Goal: Transaction & Acquisition: Book appointment/travel/reservation

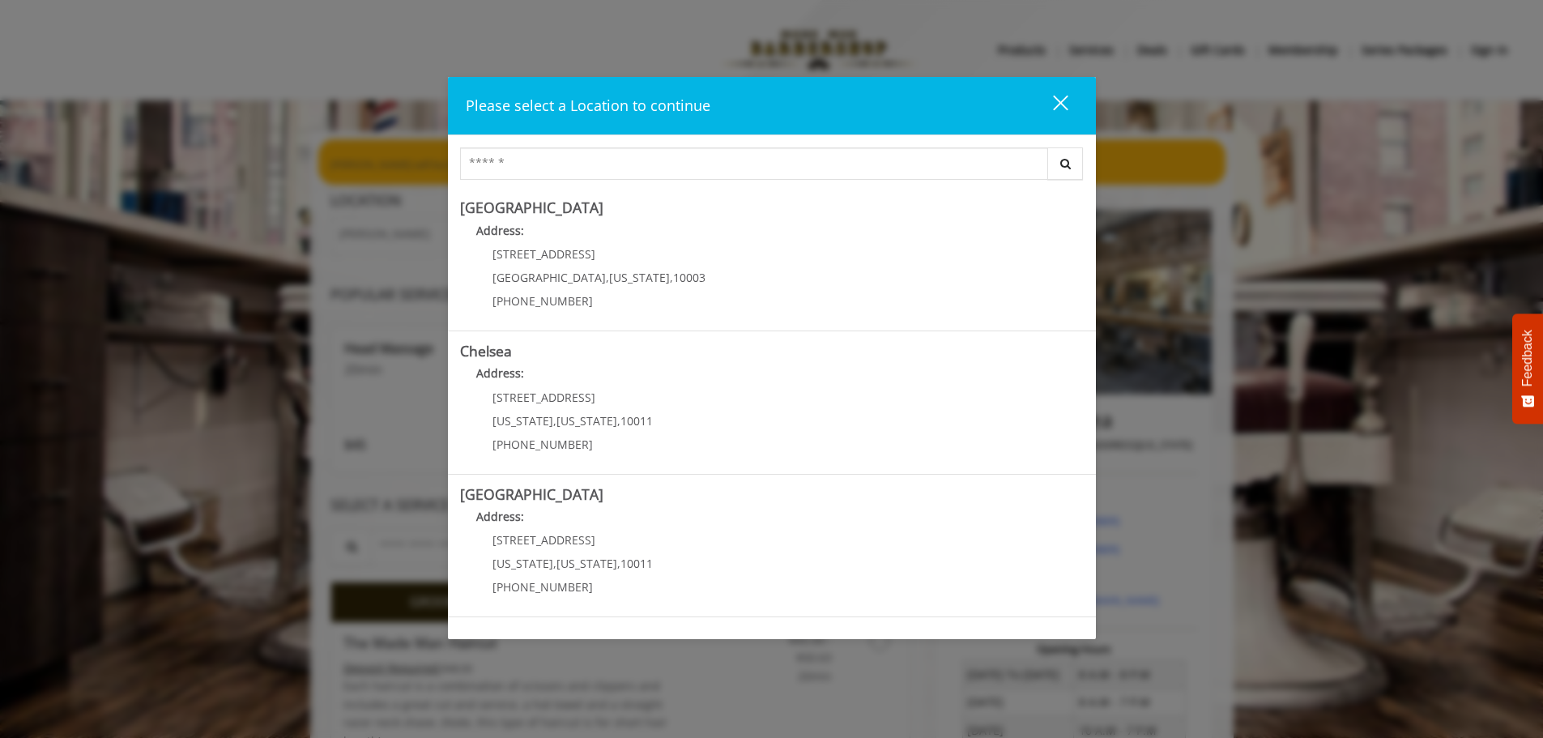
click at [1058, 104] on div "close dialog" at bounding box center [1059, 102] width 15 height 15
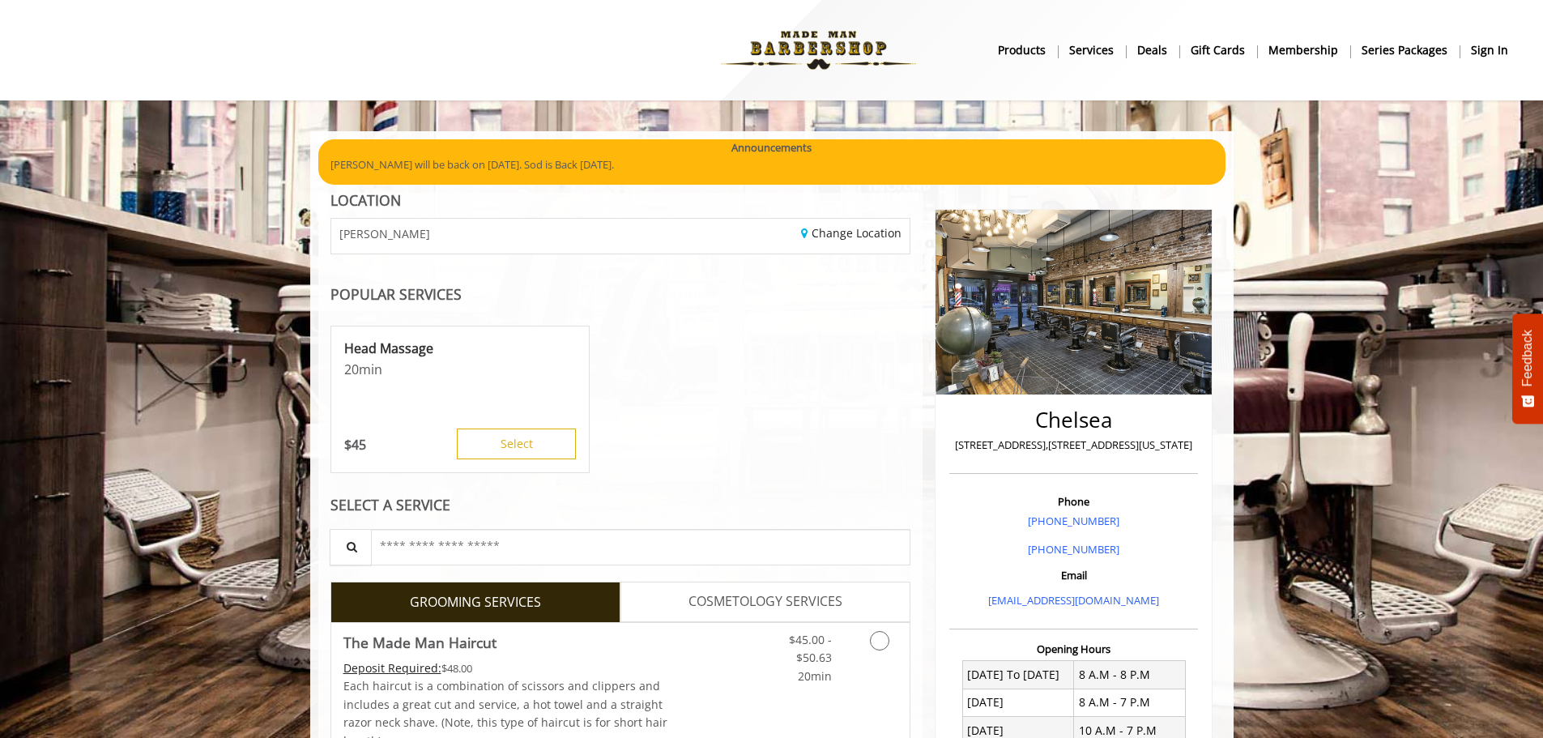
click at [1477, 49] on b "sign in" at bounding box center [1489, 50] width 37 height 18
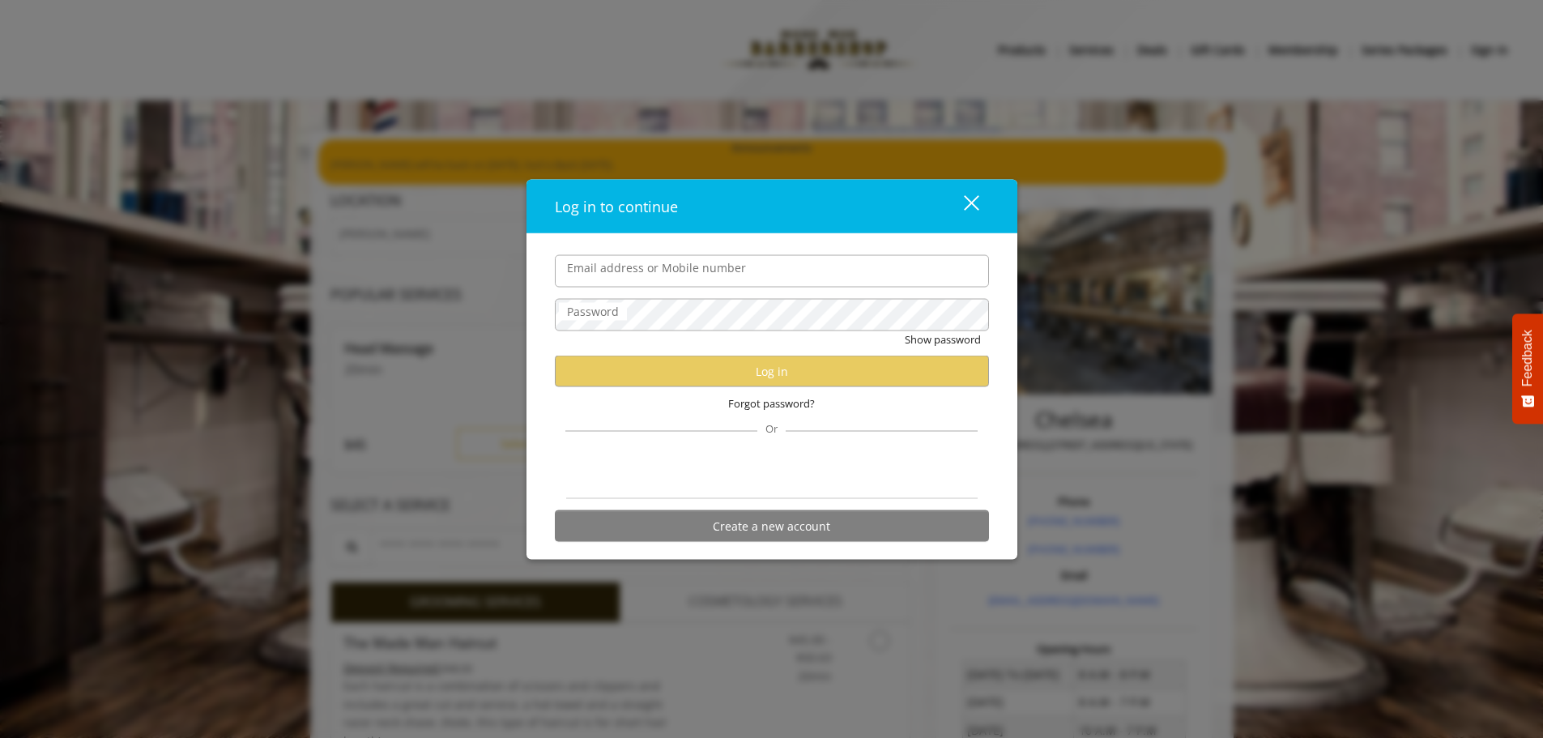
click at [722, 271] on input "Email address or Mobile number" at bounding box center [772, 270] width 434 height 32
click at [702, 277] on input "******" at bounding box center [772, 270] width 434 height 32
type input "**********"
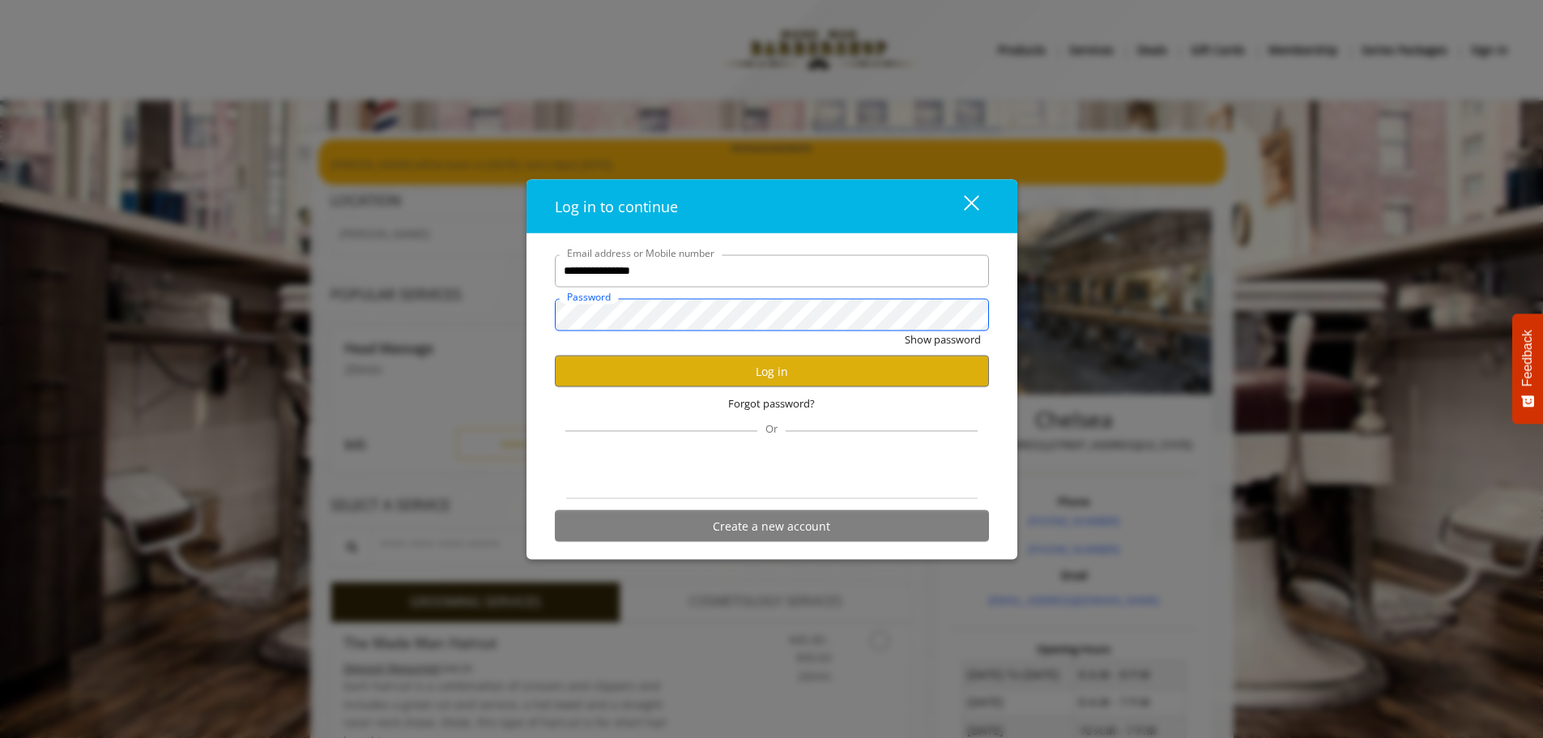
click at [905, 330] on button "Show password" at bounding box center [943, 338] width 76 height 17
click at [909, 330] on button "Hide password" at bounding box center [945, 338] width 72 height 17
click at [791, 358] on button "Log in" at bounding box center [772, 372] width 434 height 32
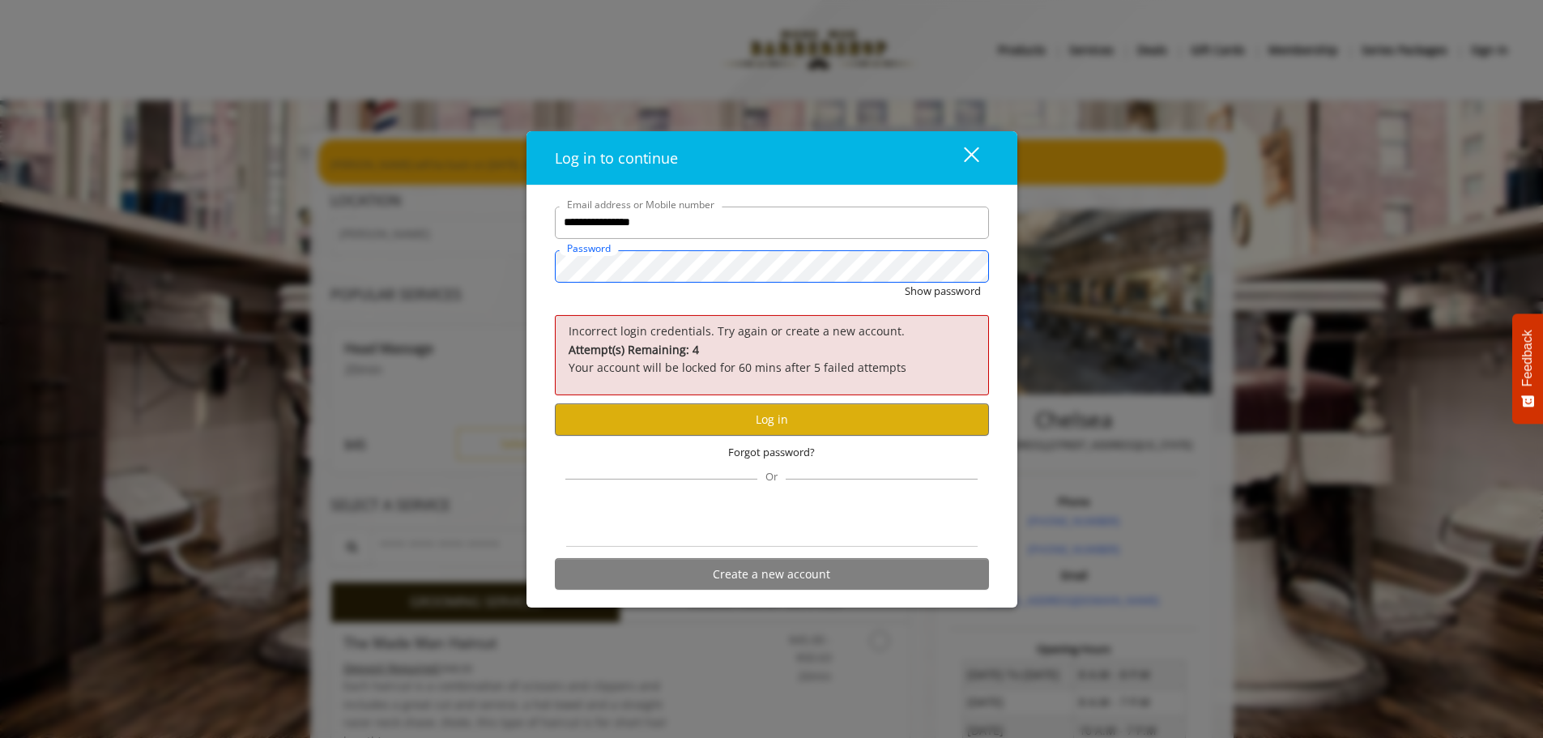
click at [518, 273] on div "**********" at bounding box center [771, 369] width 1543 height 738
click at [695, 416] on button "Log in" at bounding box center [772, 419] width 434 height 32
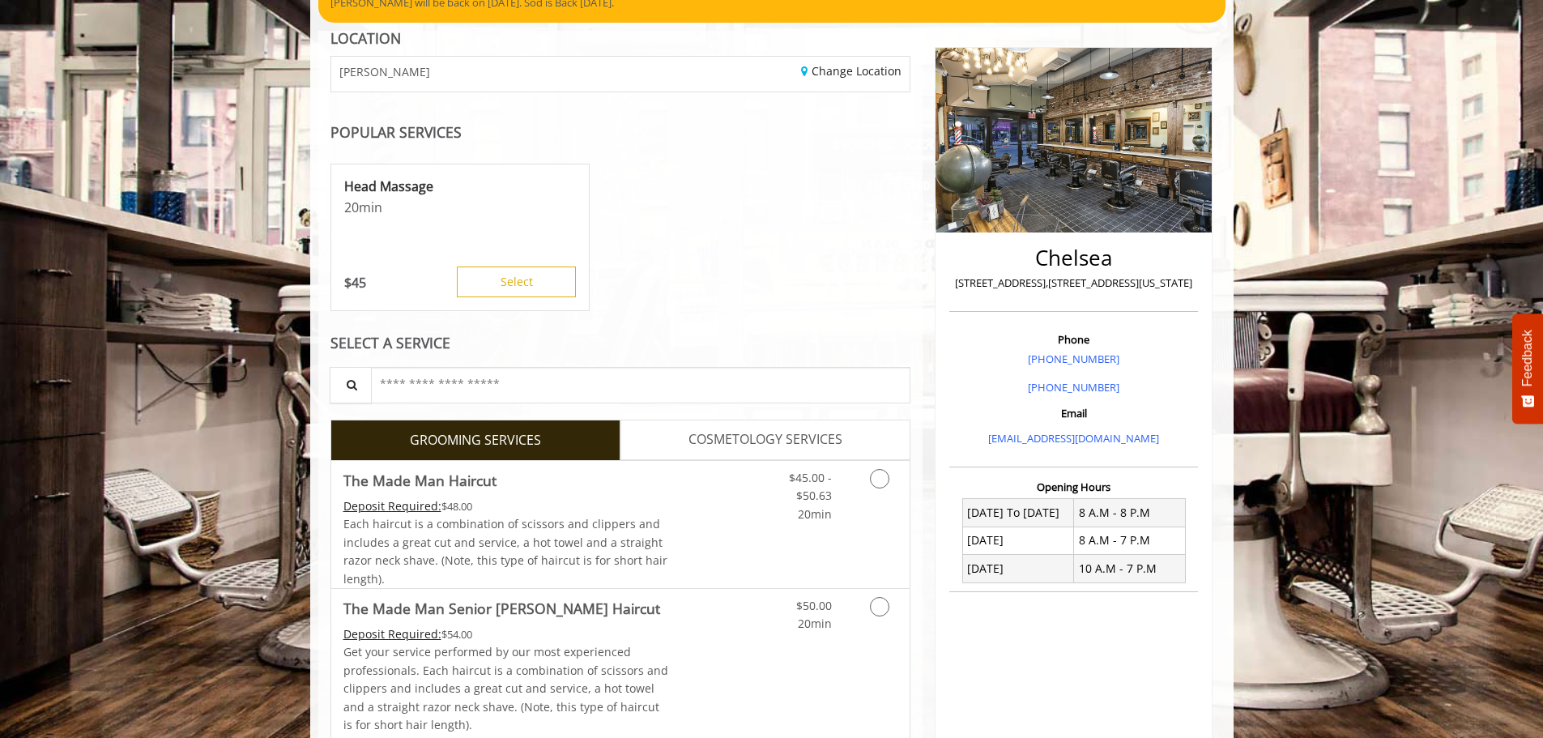
scroll to position [81, 0]
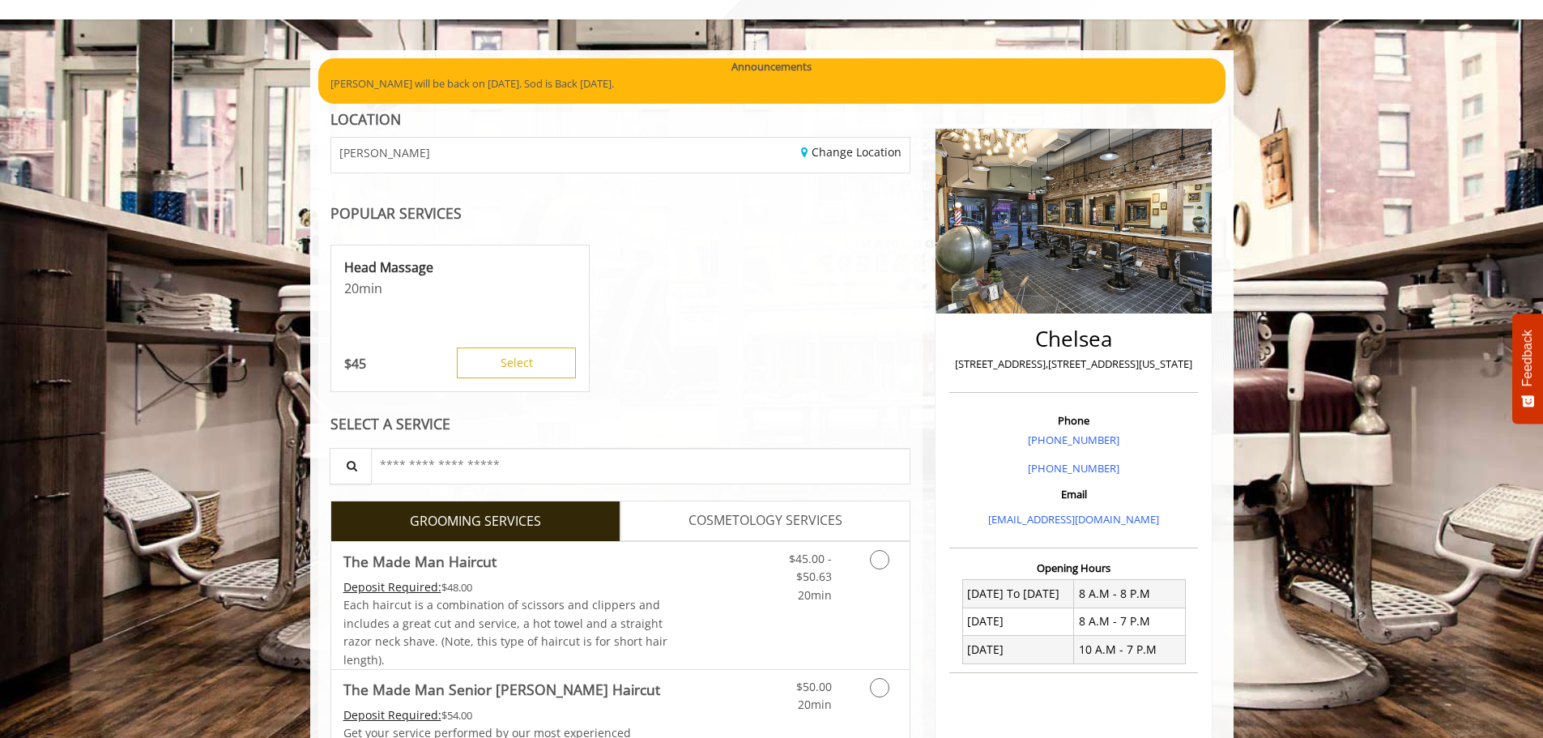
click at [834, 146] on link "Change Location" at bounding box center [851, 151] width 100 height 15
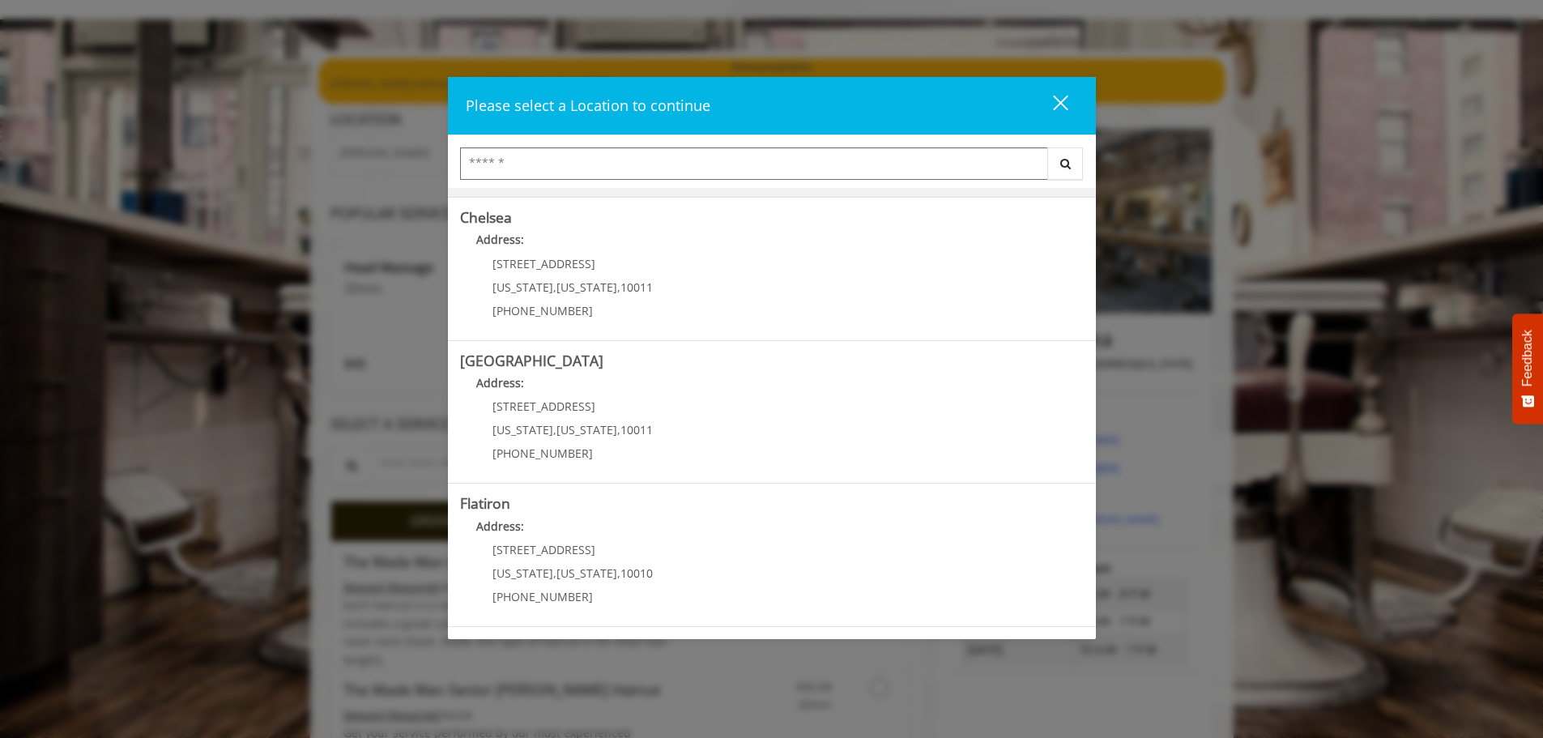
scroll to position [162, 0]
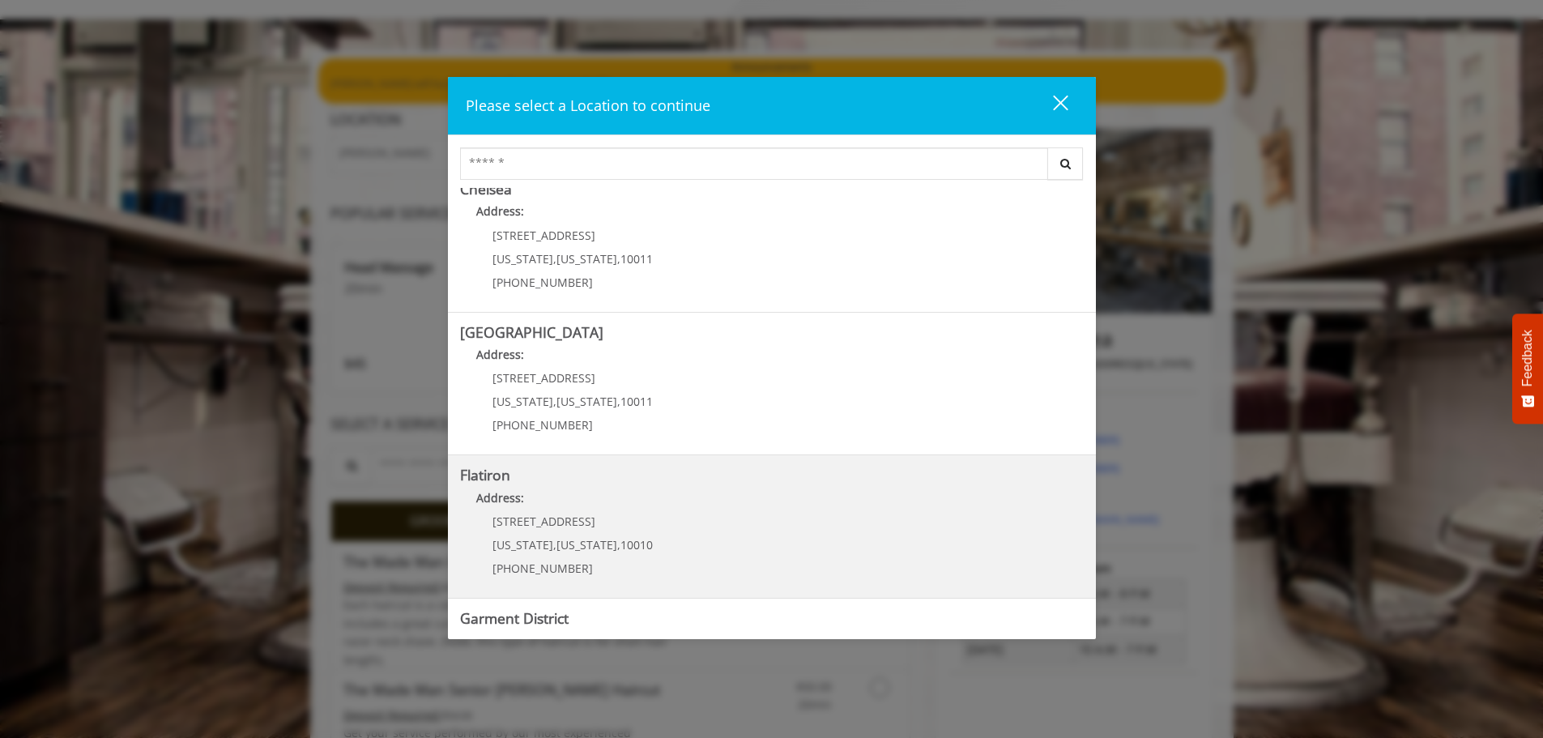
click at [620, 539] on span "10010" at bounding box center [636, 544] width 32 height 15
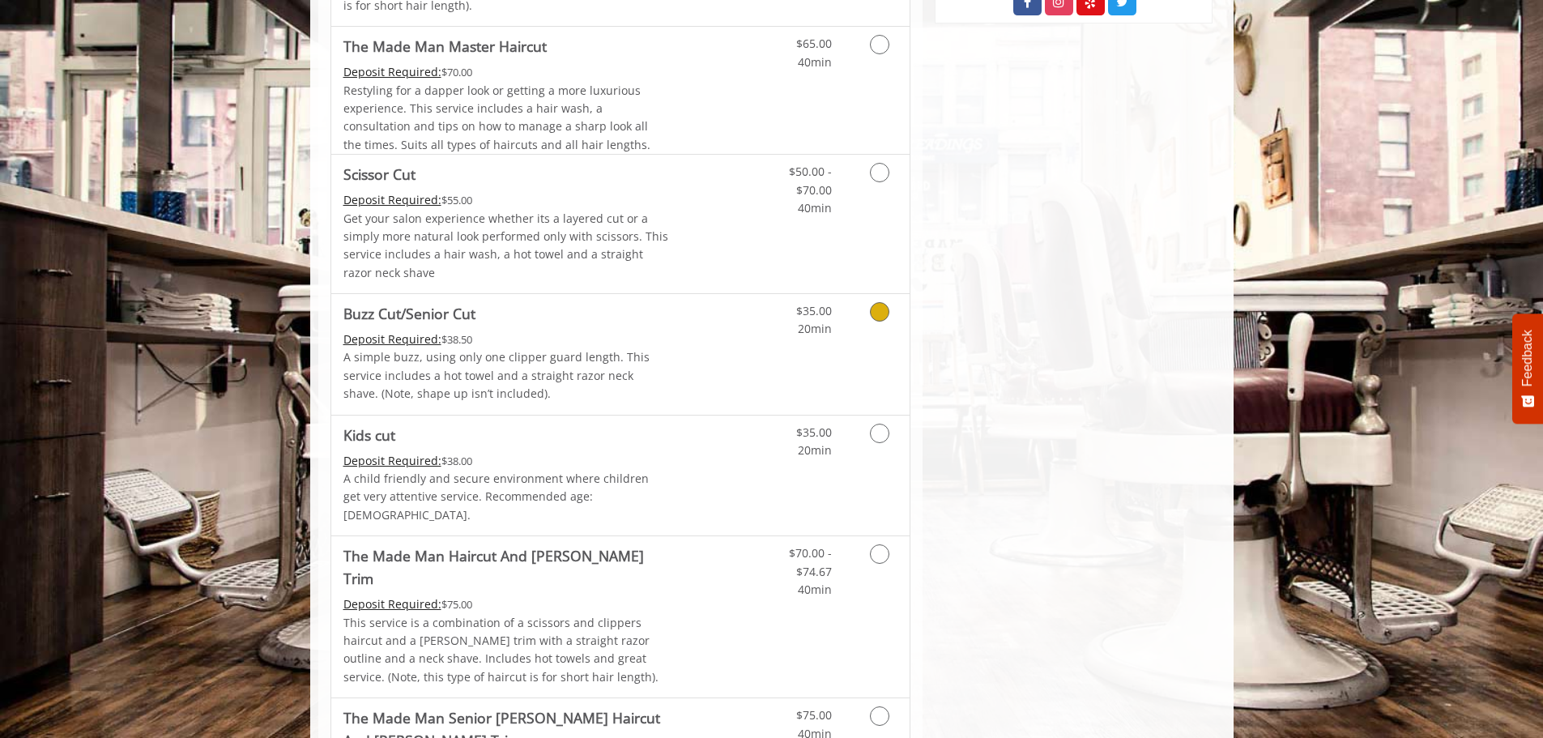
scroll to position [810, 0]
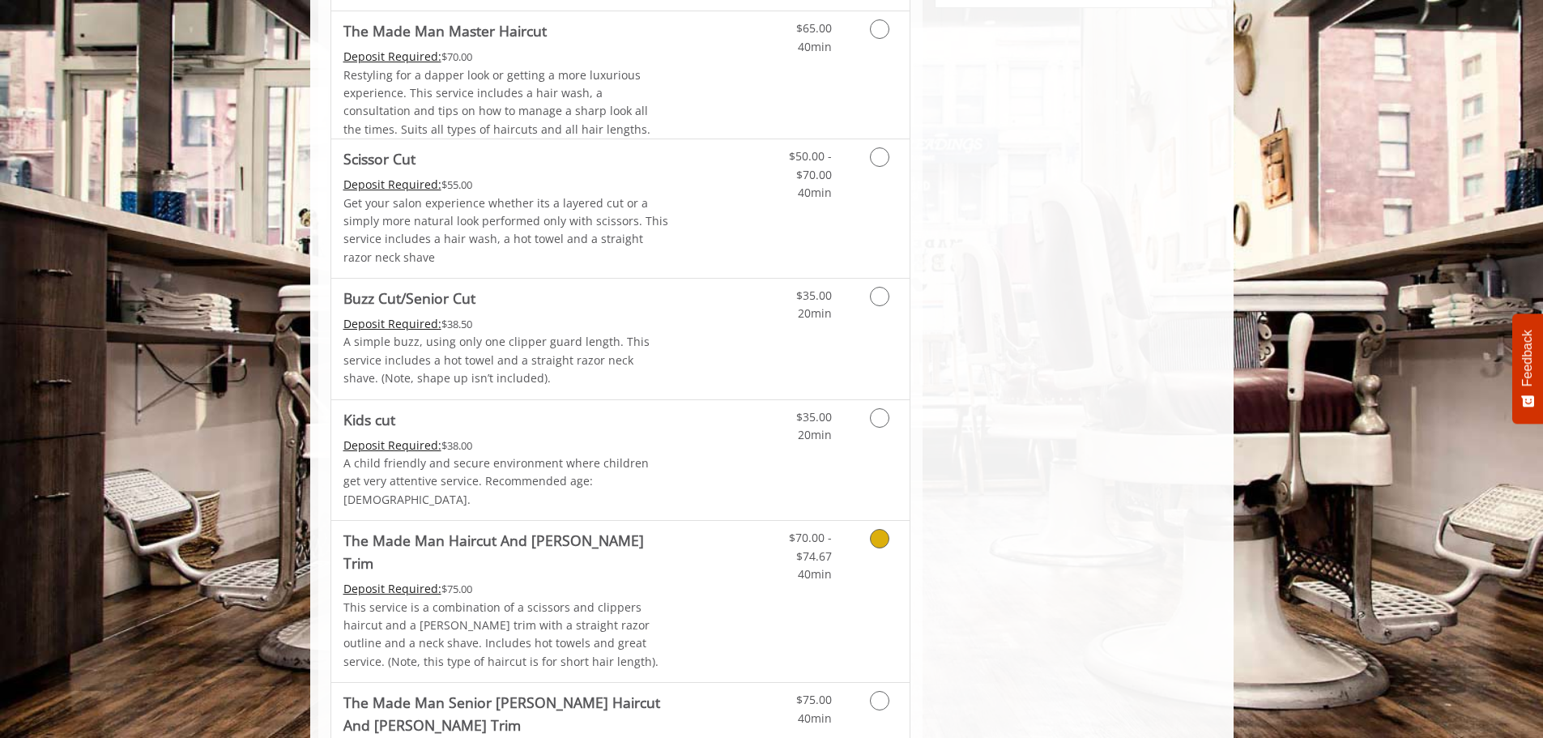
click at [616, 599] on p "This service is a combination of a scissors and clippers haircut and a [PERSON_…" at bounding box center [506, 635] width 326 height 73
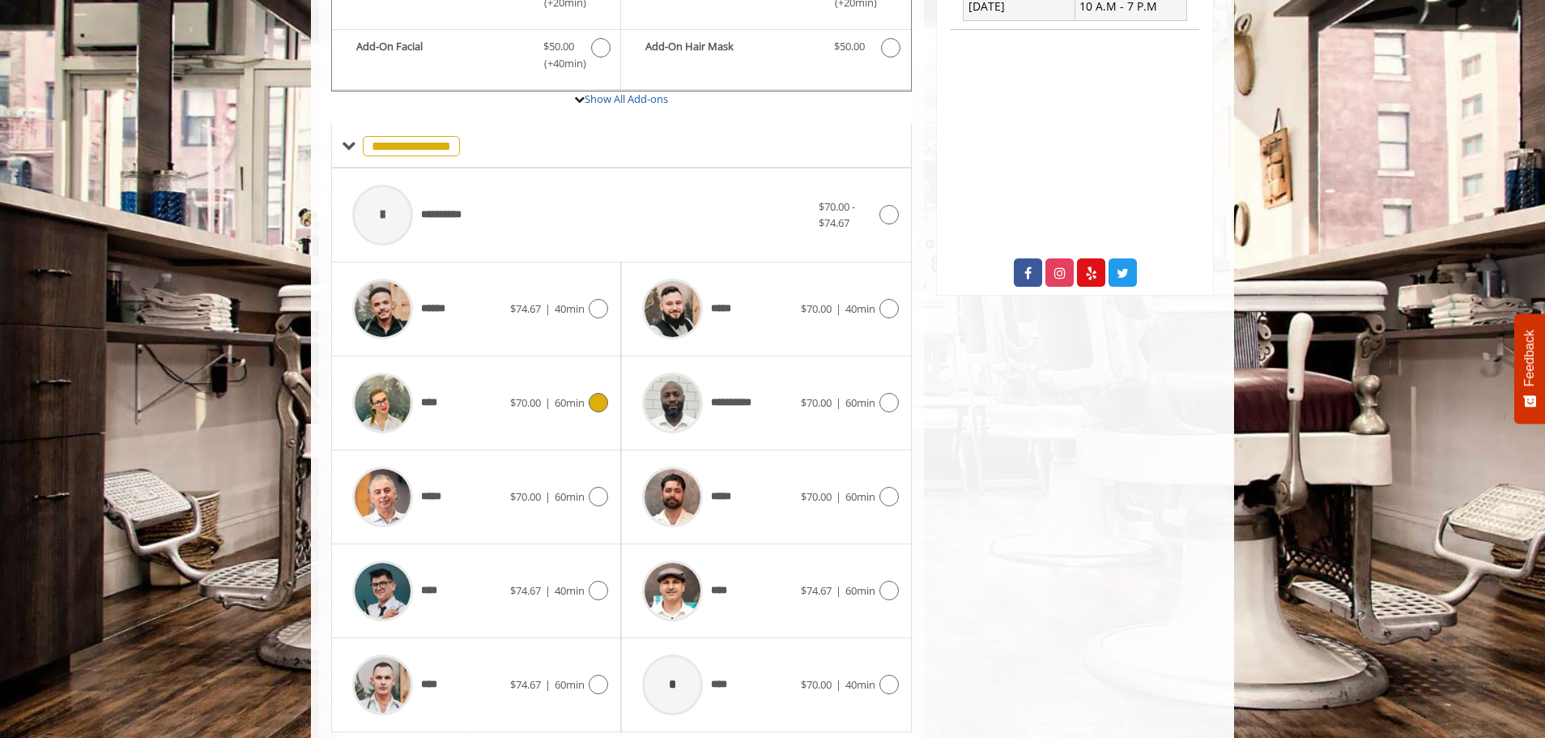
scroll to position [552, 0]
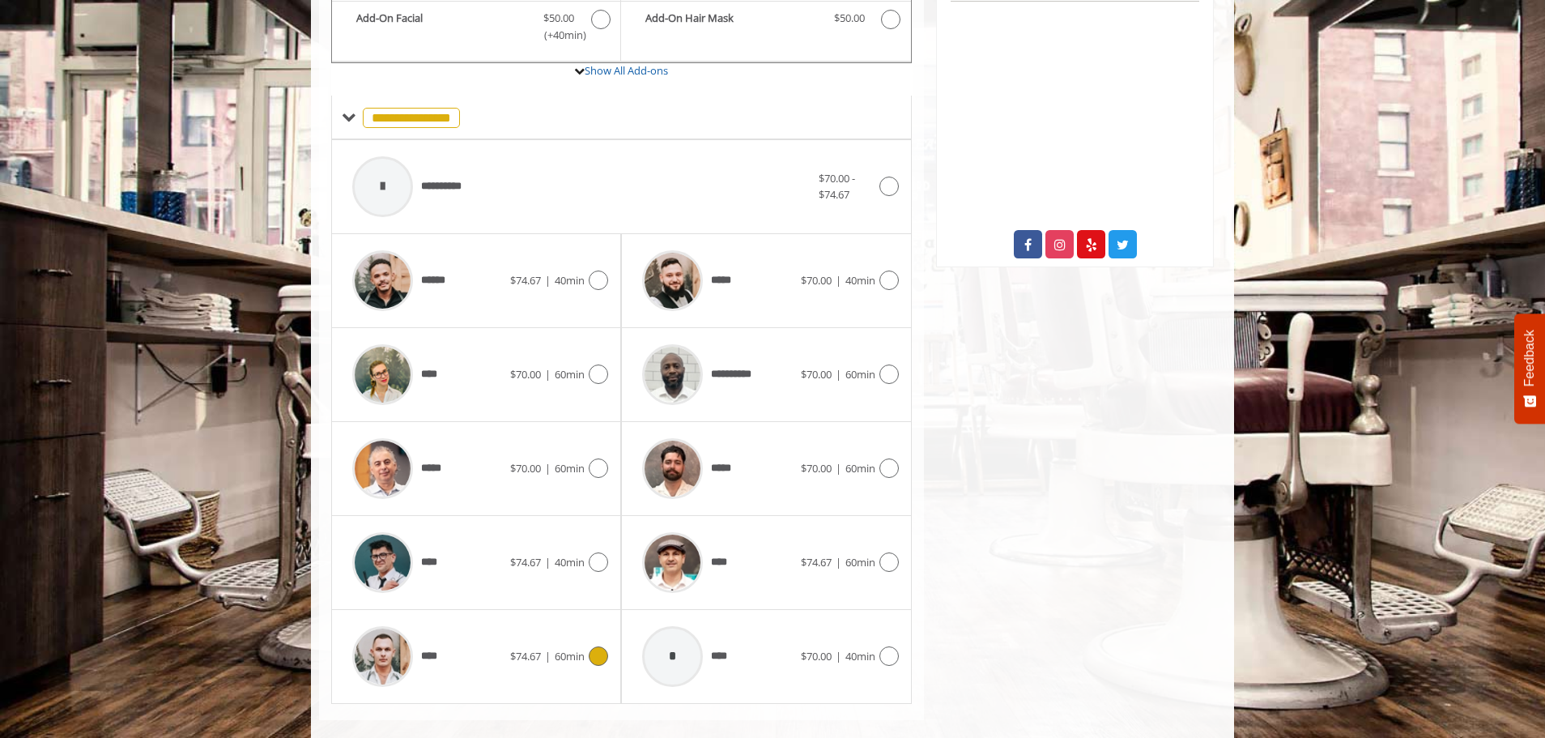
click at [511, 618] on div "**** $74.67 | 60min" at bounding box center [476, 656] width 264 height 77
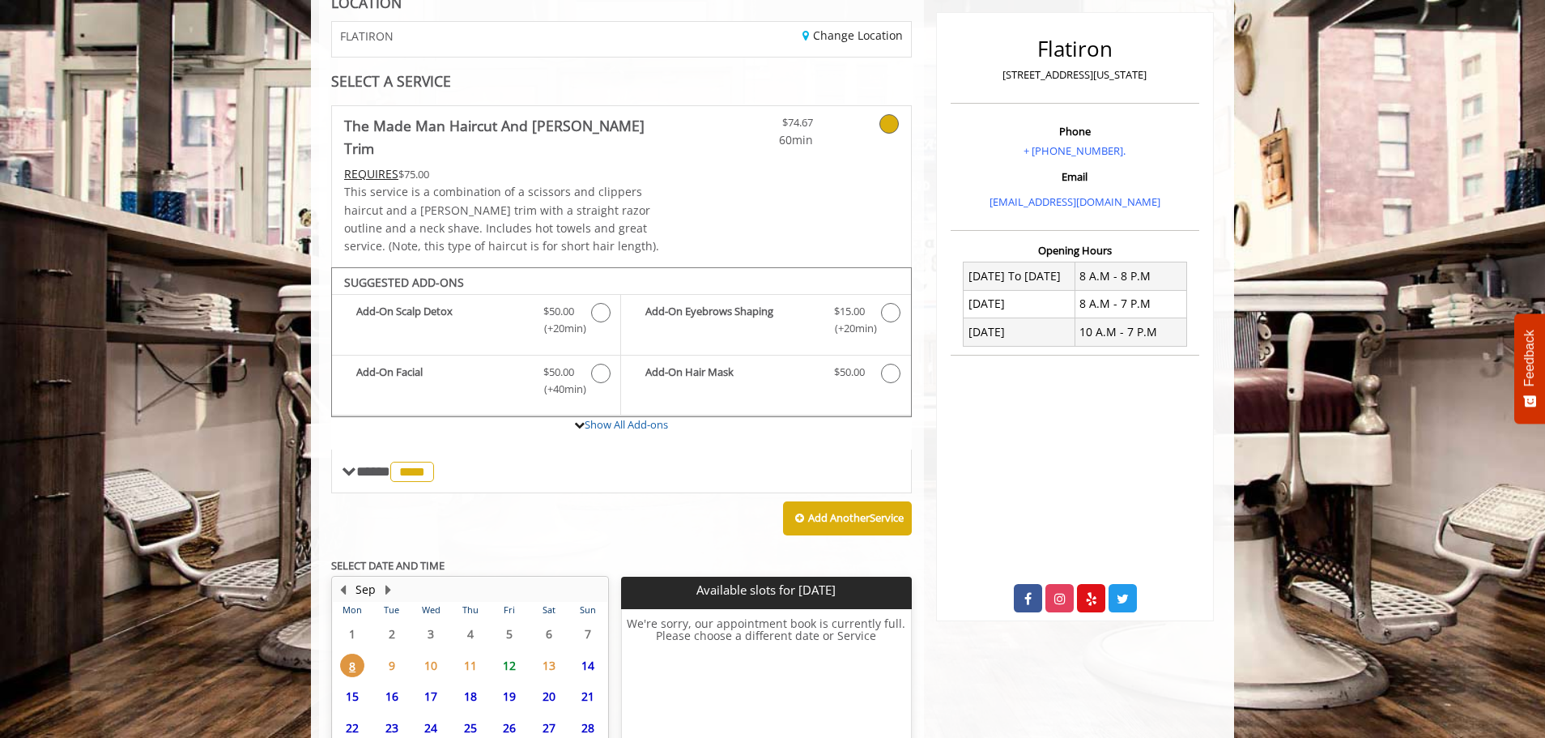
scroll to position [347, 0]
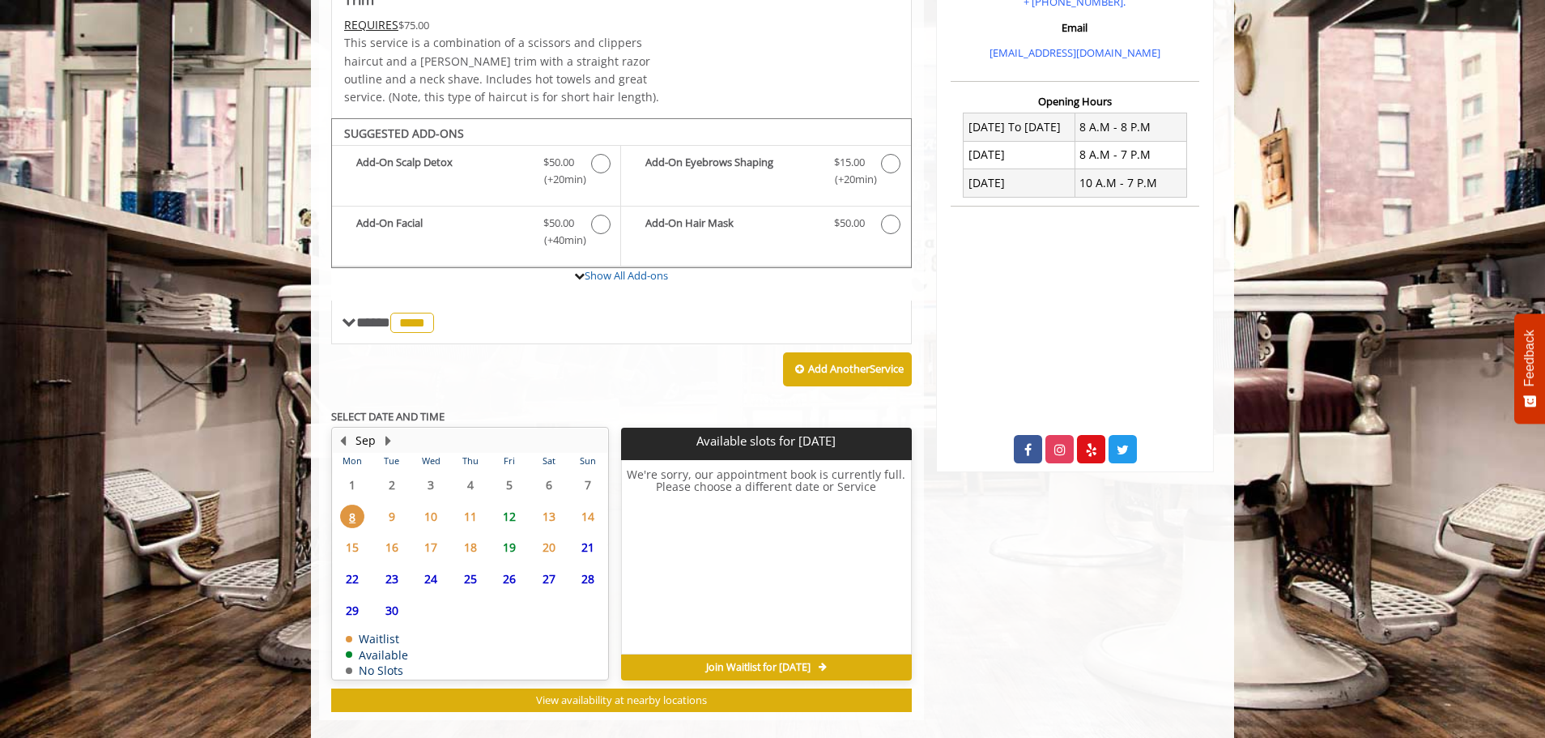
click at [548, 505] on span "13" at bounding box center [549, 516] width 24 height 23
click at [514, 505] on span "12" at bounding box center [509, 516] width 24 height 23
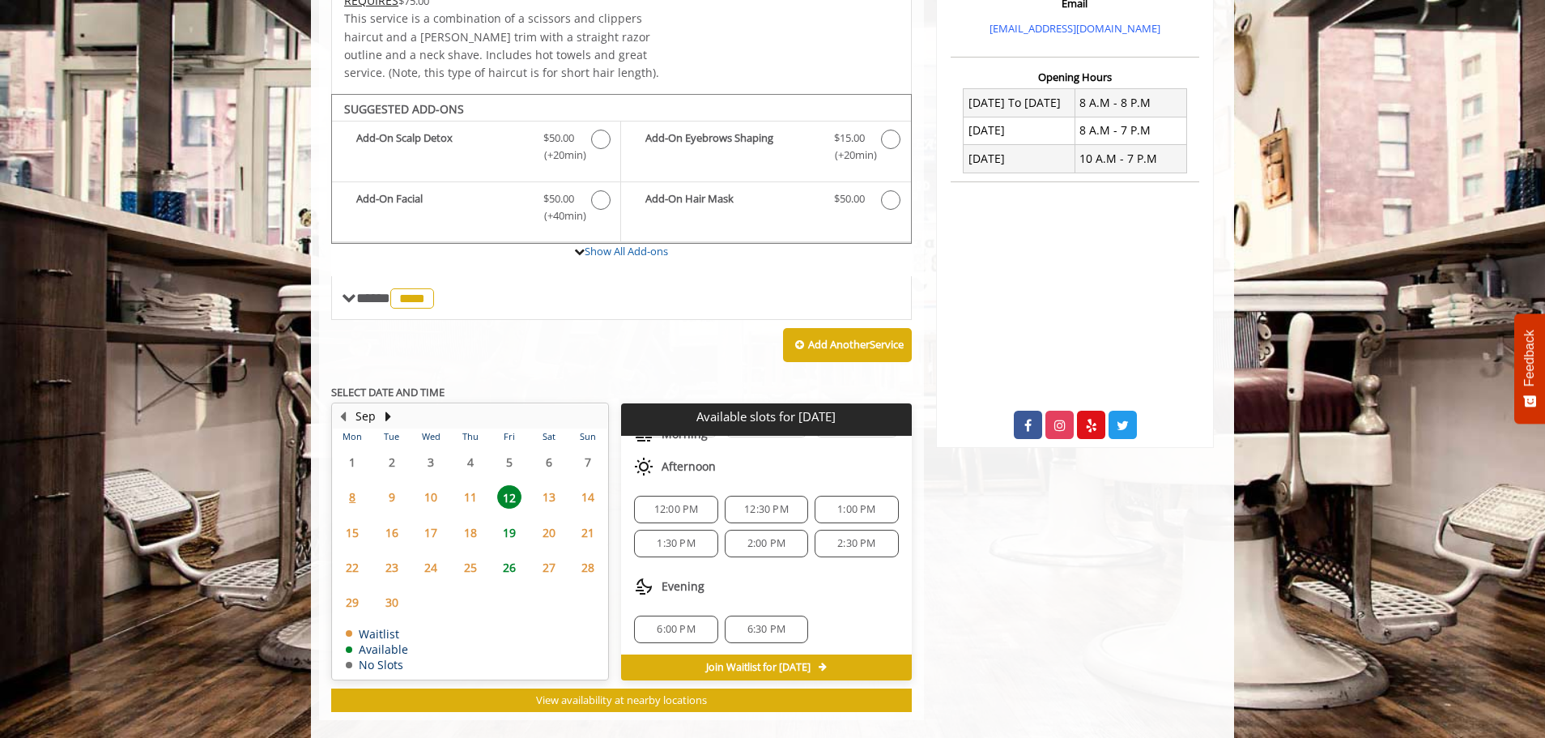
scroll to position [107, 0]
